Goal: Information Seeking & Learning: Learn about a topic

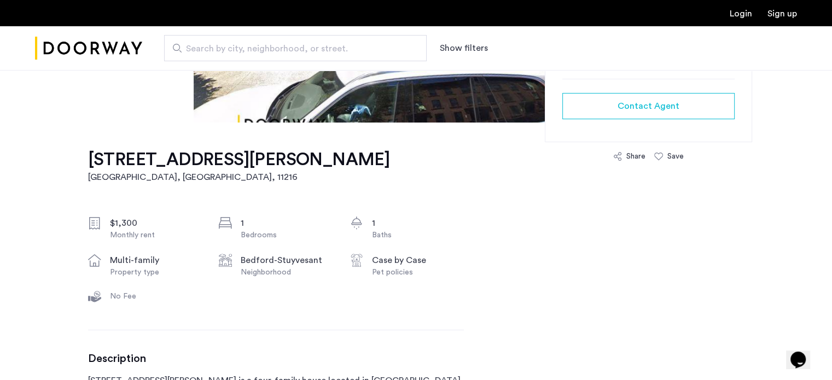
scroll to position [228, 0]
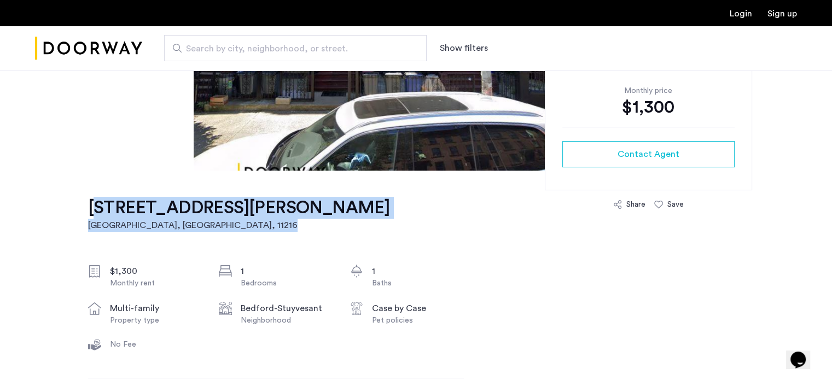
drag, startPoint x: 333, startPoint y: 204, endPoint x: 80, endPoint y: 199, distance: 252.3
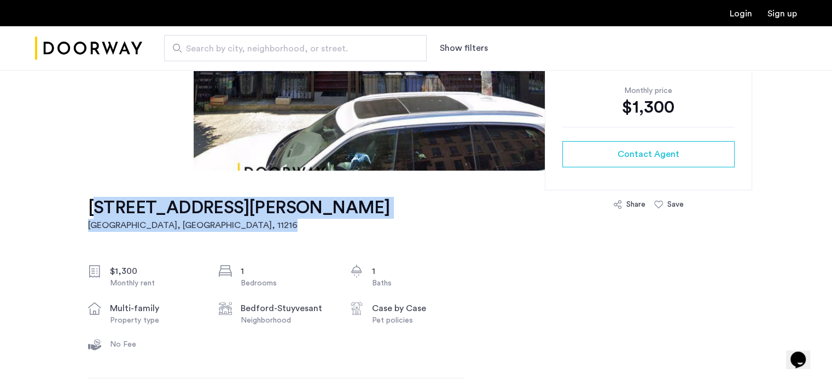
drag, startPoint x: 86, startPoint y: 210, endPoint x: 311, endPoint y: 203, distance: 225.0
copy link "[STREET_ADDRESS][PERSON_NAME]"
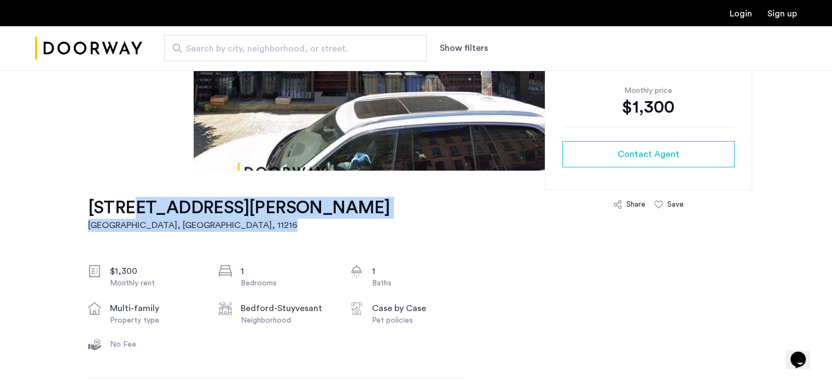
drag, startPoint x: 306, startPoint y: 207, endPoint x: 84, endPoint y: 209, distance: 222.2
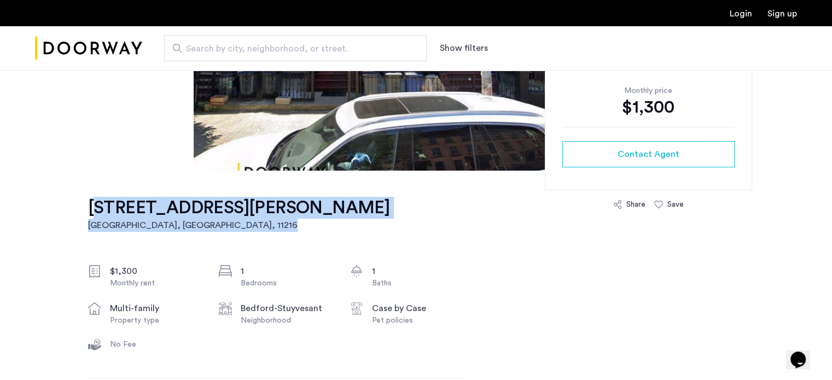
copy link "[STREET_ADDRESS][PERSON_NAME]"
drag, startPoint x: 85, startPoint y: 205, endPoint x: 308, endPoint y: 210, distance: 222.8
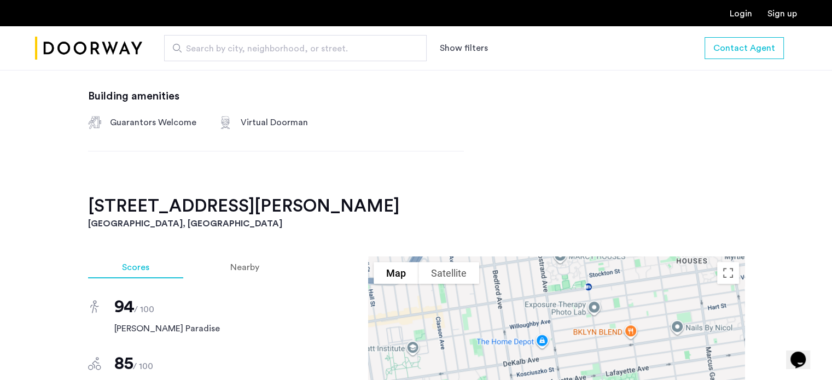
scroll to position [912, 0]
